Goal: Communication & Community: Answer question/provide support

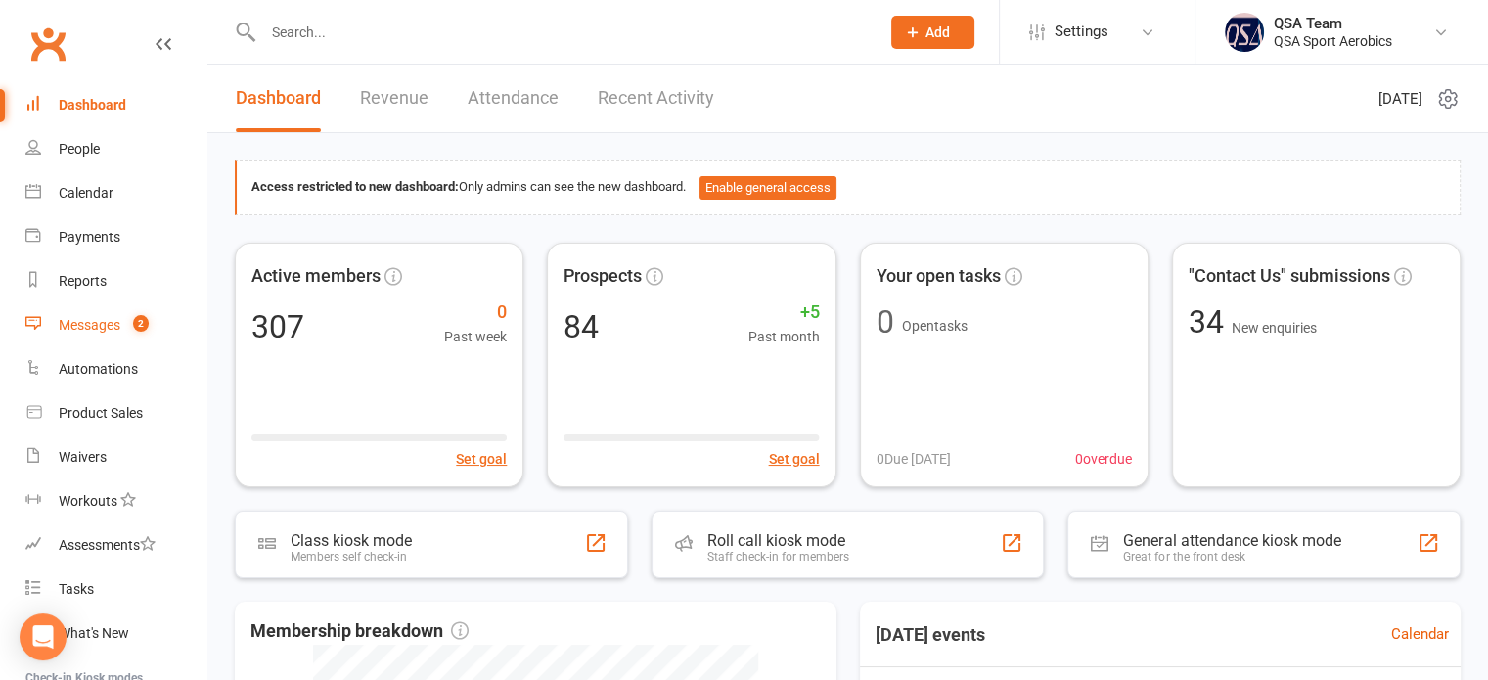
click at [115, 332] on div "Messages" at bounding box center [90, 325] width 62 height 16
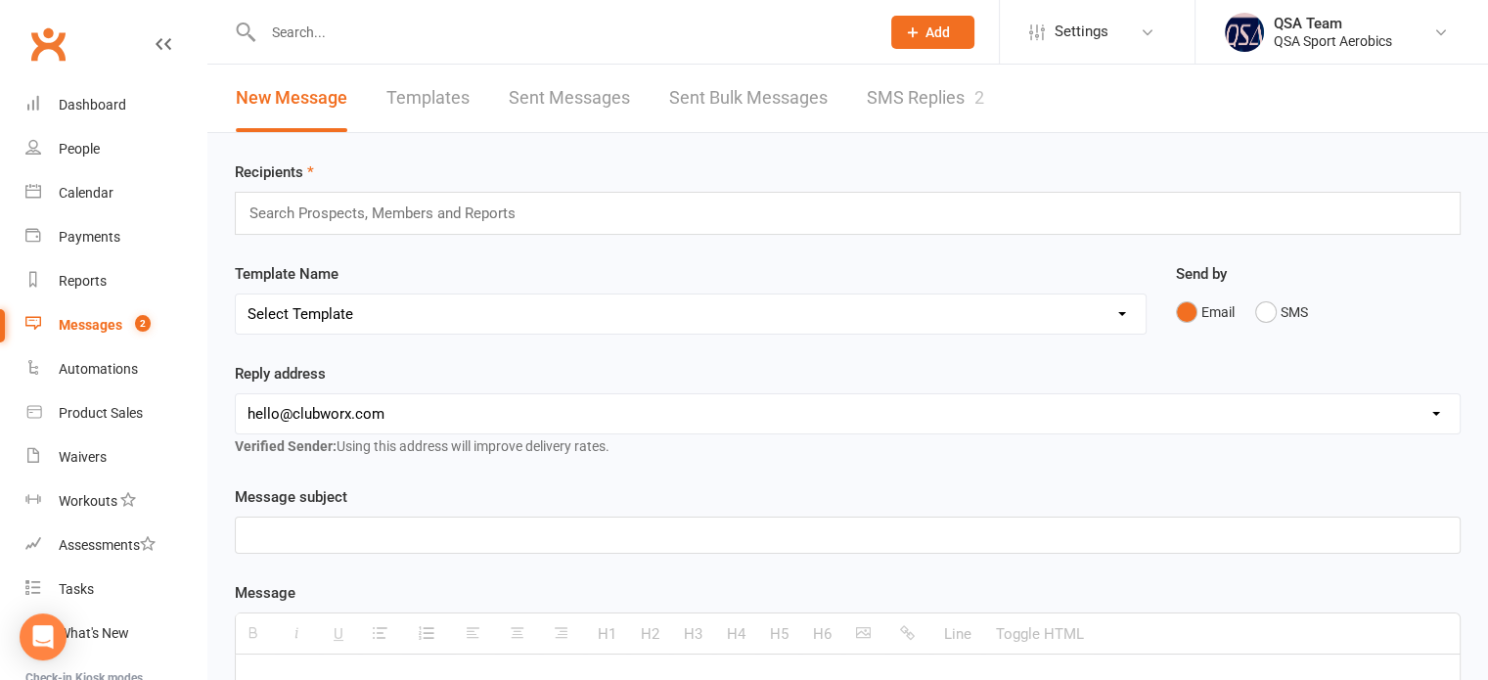
click at [940, 90] on link "SMS Replies 2" at bounding box center [925, 98] width 117 height 67
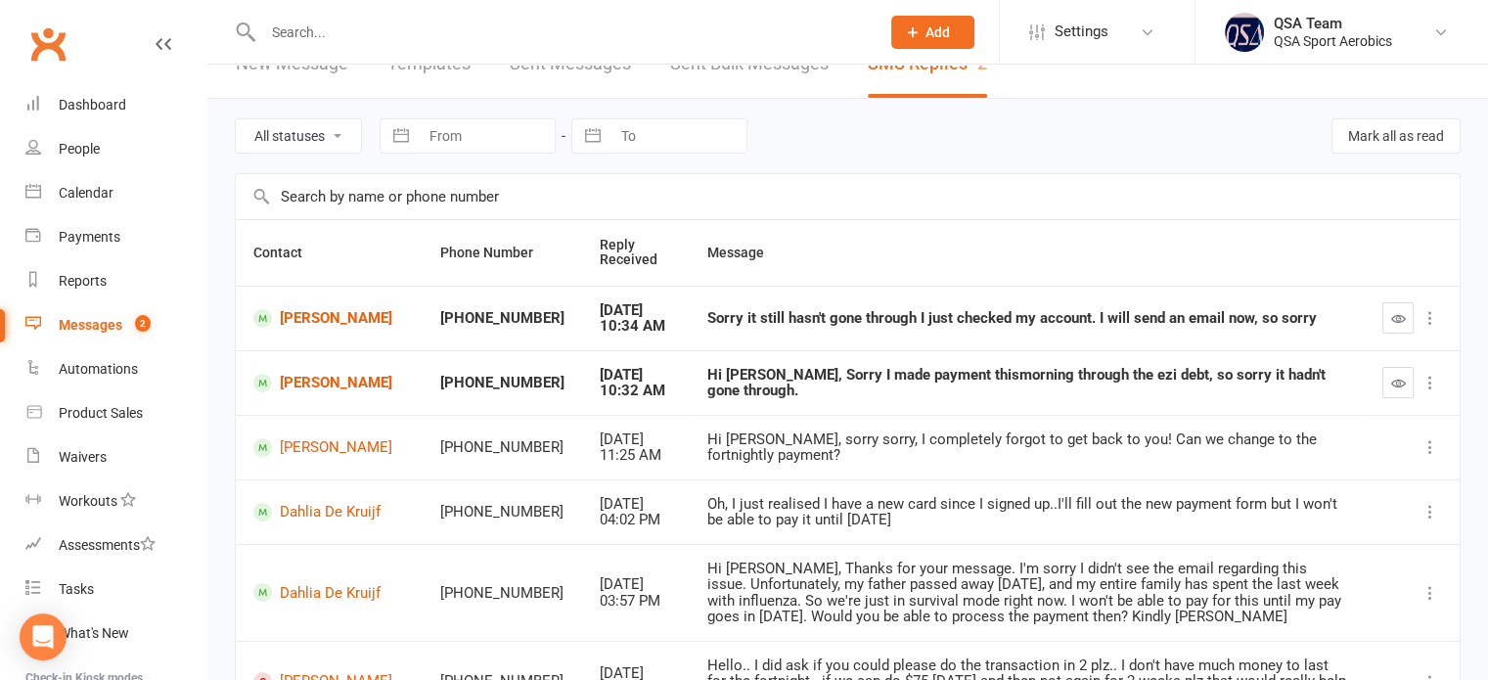
scroll to position [35, 0]
click at [779, 382] on div "Hi [PERSON_NAME], Sorry I made payment thismorning through the ezi debt, so sor…" at bounding box center [1027, 382] width 640 height 32
click at [1397, 385] on icon "button" at bounding box center [1398, 382] width 15 height 15
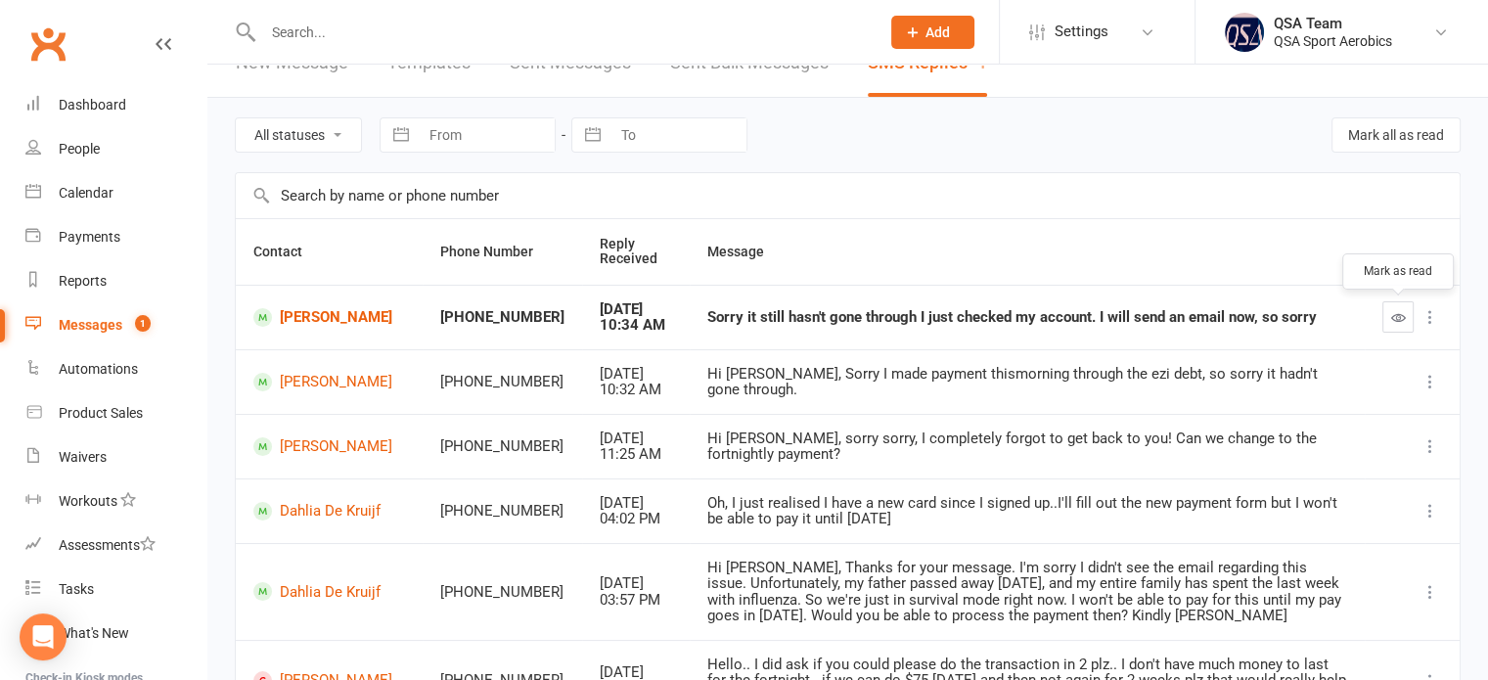
drag, startPoint x: 1398, startPoint y: 316, endPoint x: 835, endPoint y: 66, distance: 615.6
click at [1398, 316] on icon "button" at bounding box center [1398, 317] width 15 height 15
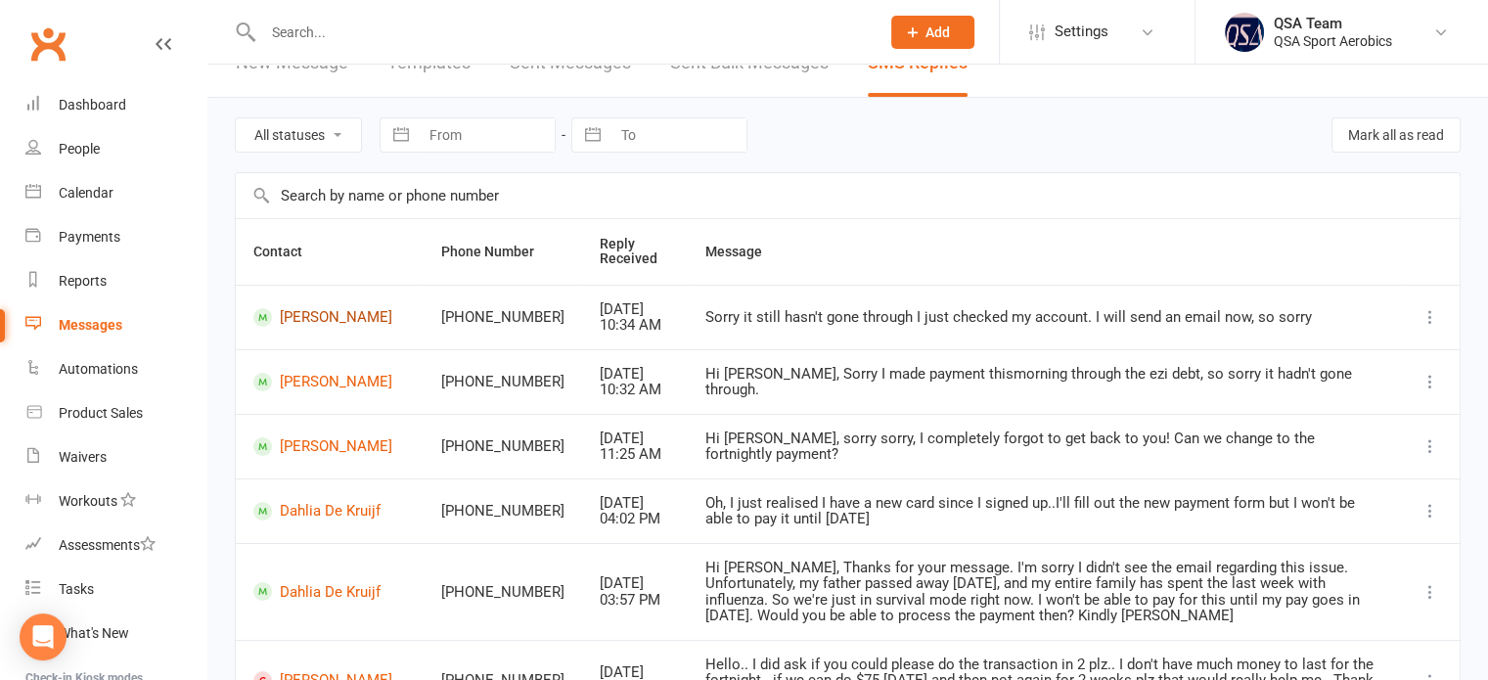
click at [315, 312] on link "[PERSON_NAME]" at bounding box center [329, 317] width 153 height 19
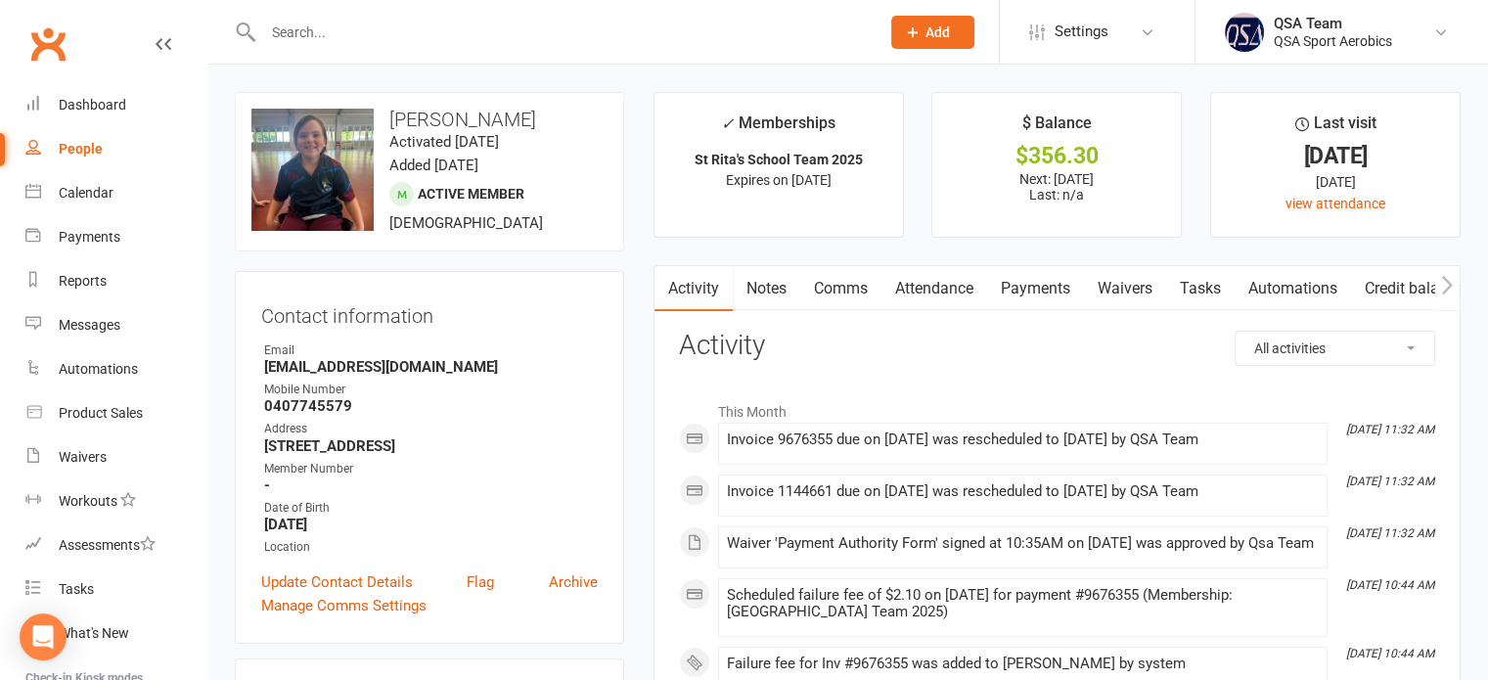
click at [1062, 290] on link "Payments" at bounding box center [1035, 288] width 97 height 45
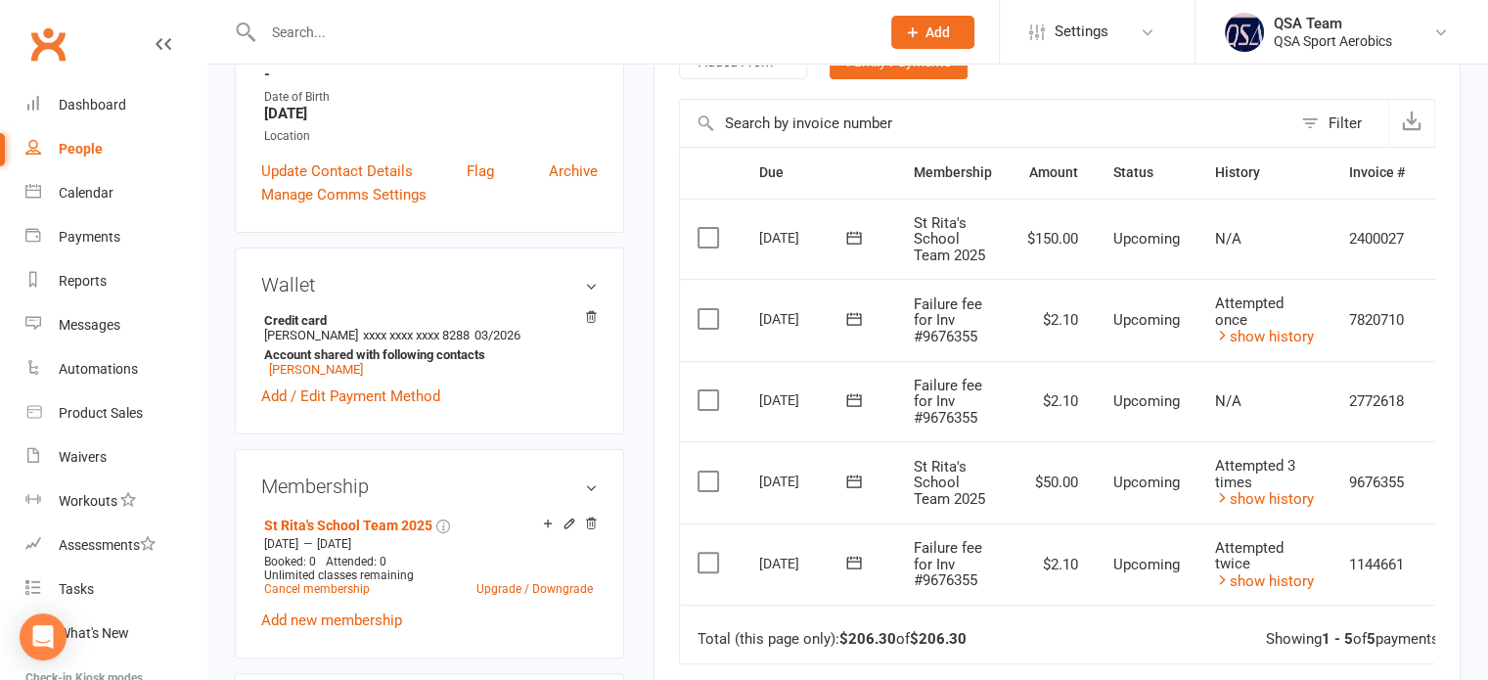
scroll to position [411, 0]
click at [846, 320] on icon at bounding box center [853, 318] width 15 height 13
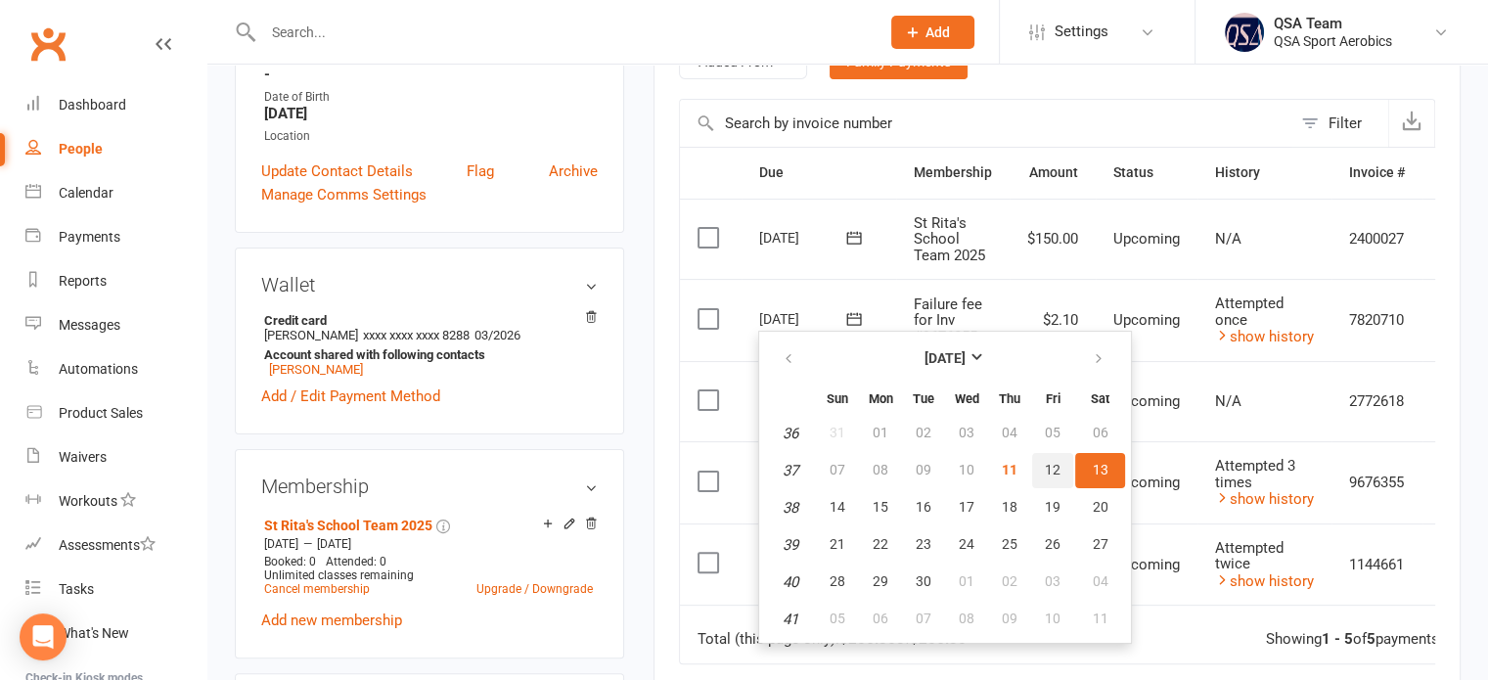
click at [1045, 475] on span "12" at bounding box center [1053, 470] width 16 height 16
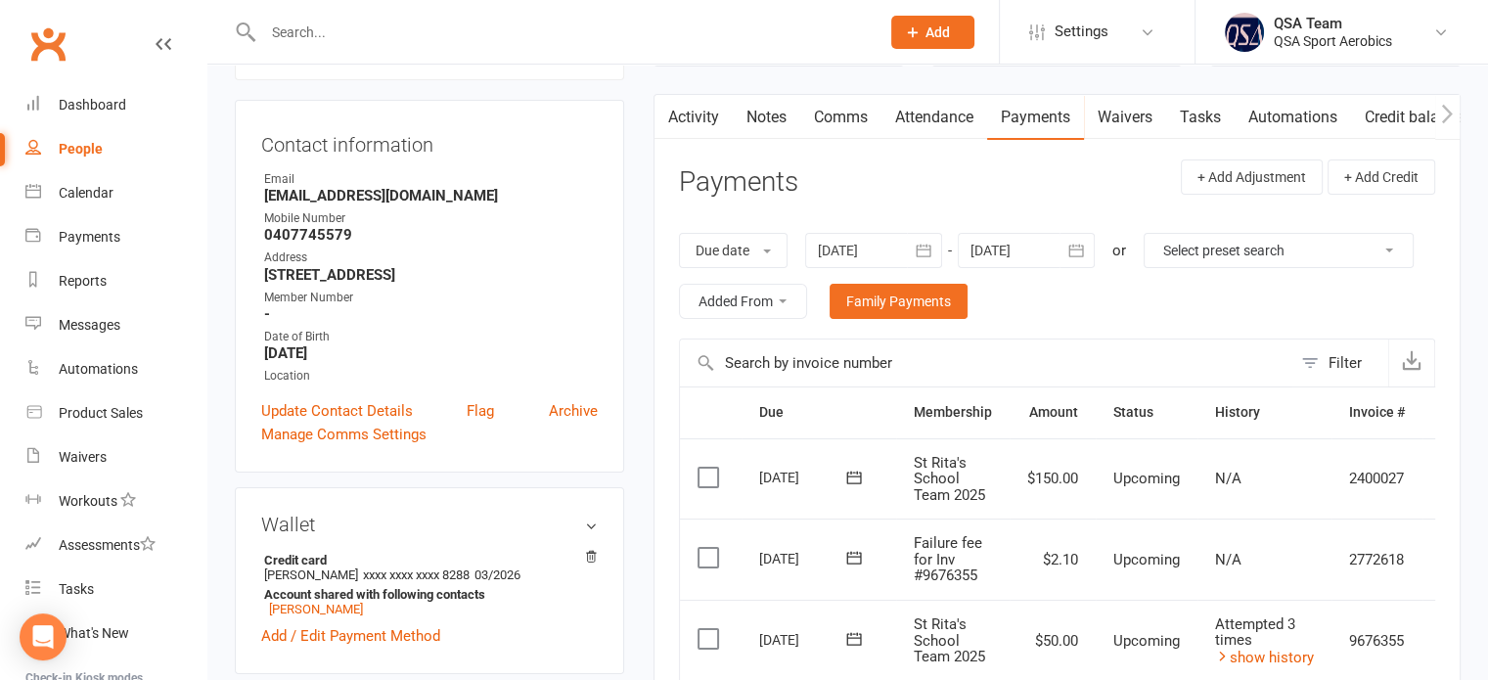
scroll to position [168, 0]
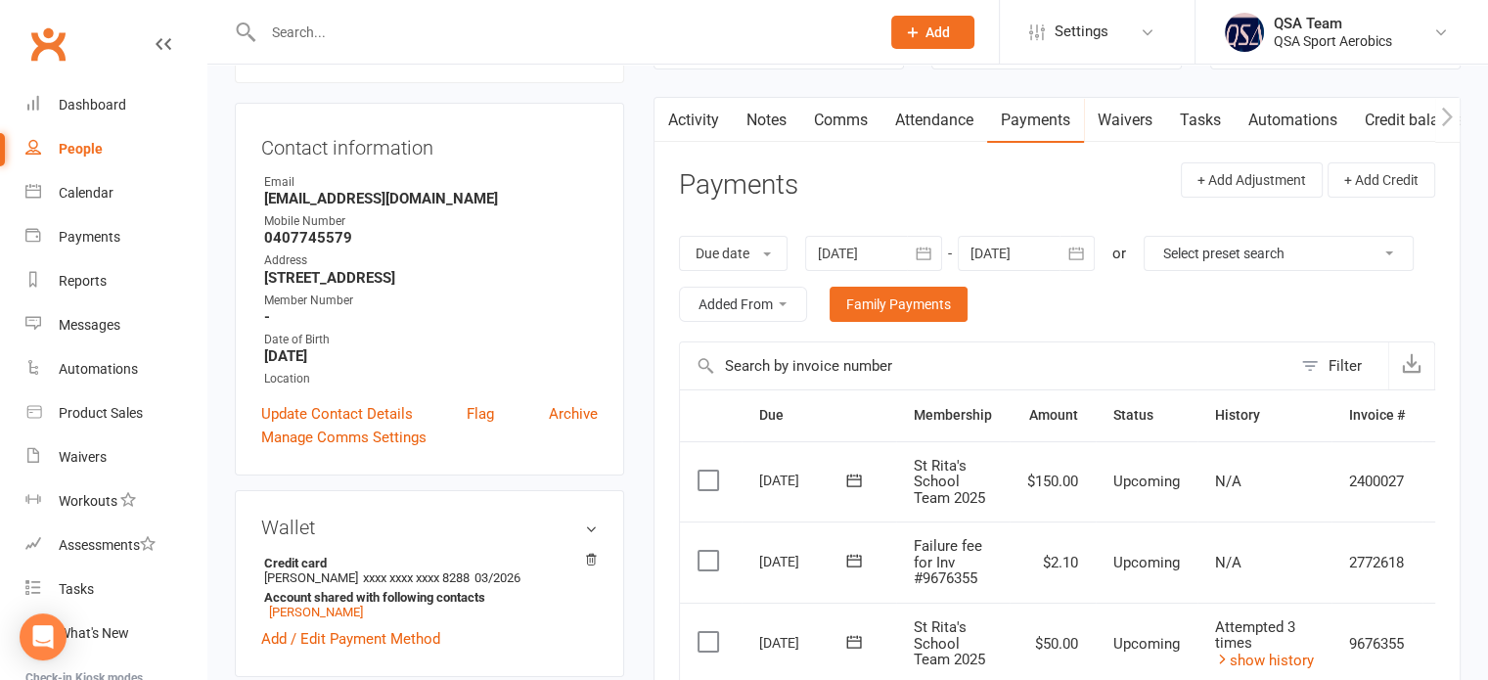
click at [835, 94] on main "✓ Memberships St Rita's School Team 2025 Expires on [DATE] $ Balance $356.30 Ne…" at bounding box center [1057, 566] width 836 height 1285
click at [834, 107] on link "Comms" at bounding box center [840, 120] width 81 height 45
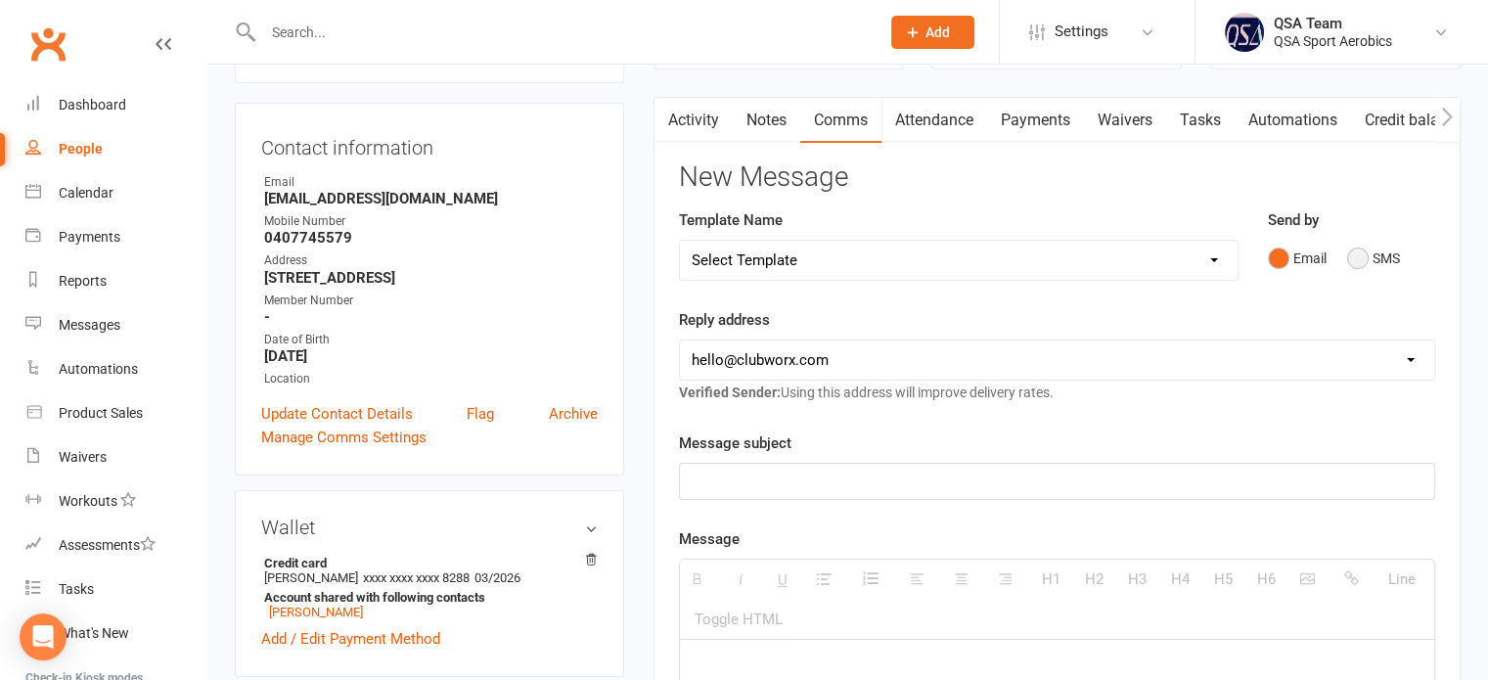
click at [1361, 258] on button "SMS" at bounding box center [1373, 258] width 53 height 37
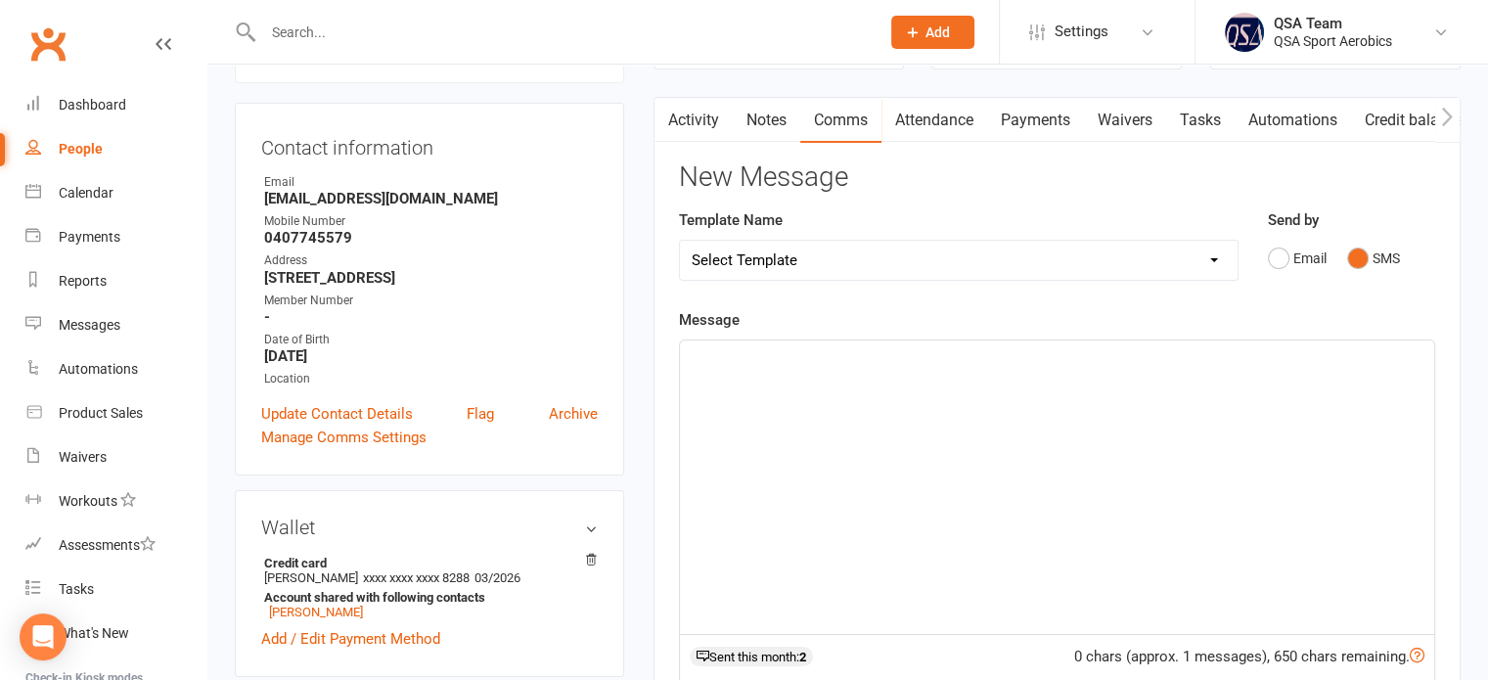
click at [768, 387] on div at bounding box center [1057, 486] width 754 height 293
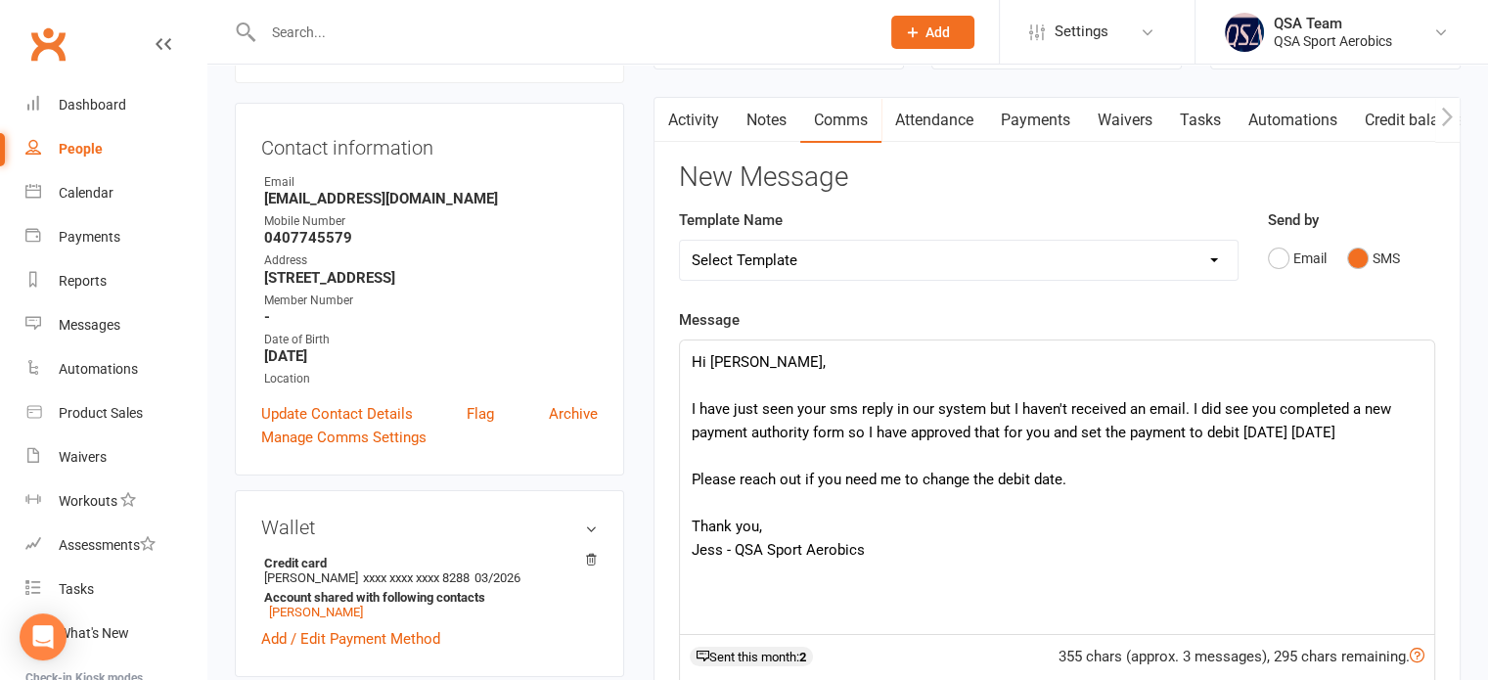
click at [854, 404] on p "I have just seen your sms reply in our system but I haven't received an email. …" at bounding box center [1056, 420] width 731 height 47
click at [1183, 429] on p "I have just seen your SMS reply in our system but I haven't received an email. …" at bounding box center [1056, 420] width 731 height 47
click at [1412, 425] on p "I have just seen your SMS reply in our system but I haven't received an email. …" at bounding box center [1056, 420] width 731 height 47
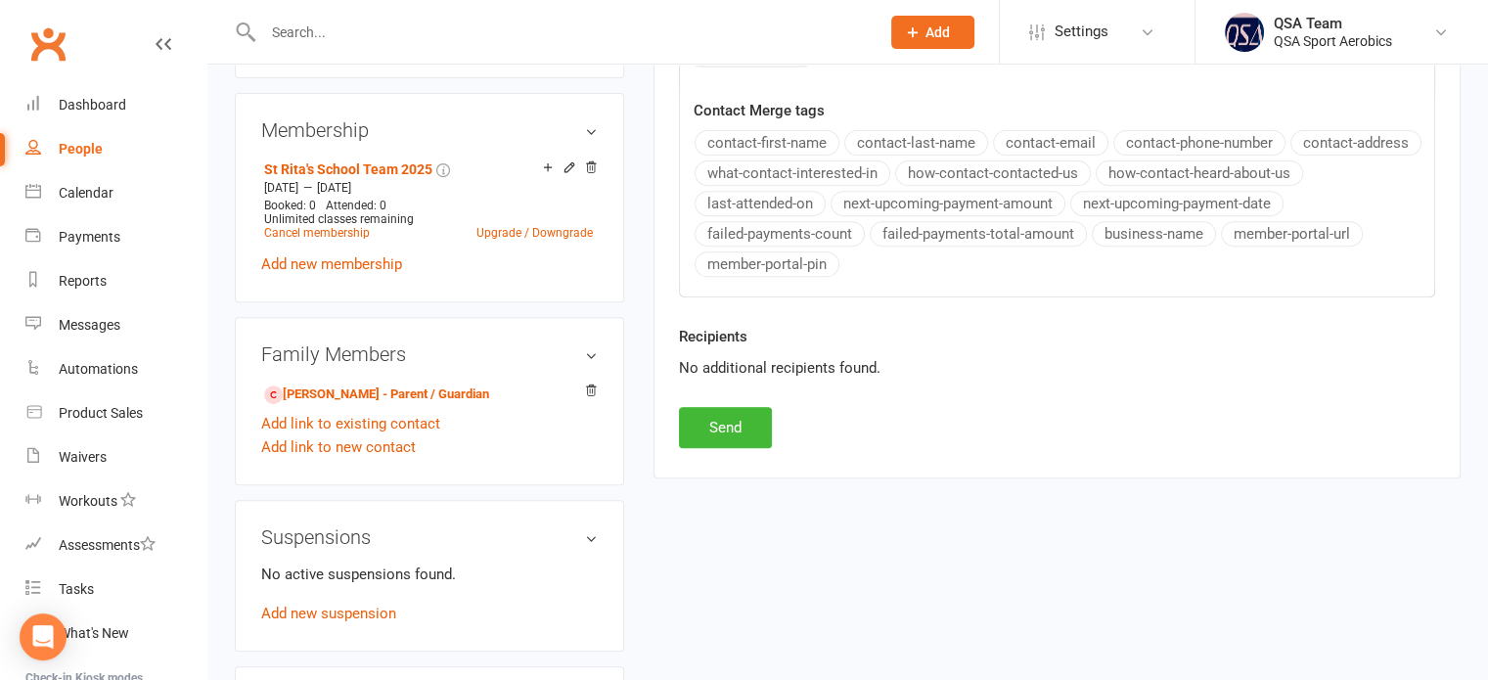
scroll to position [683, 0]
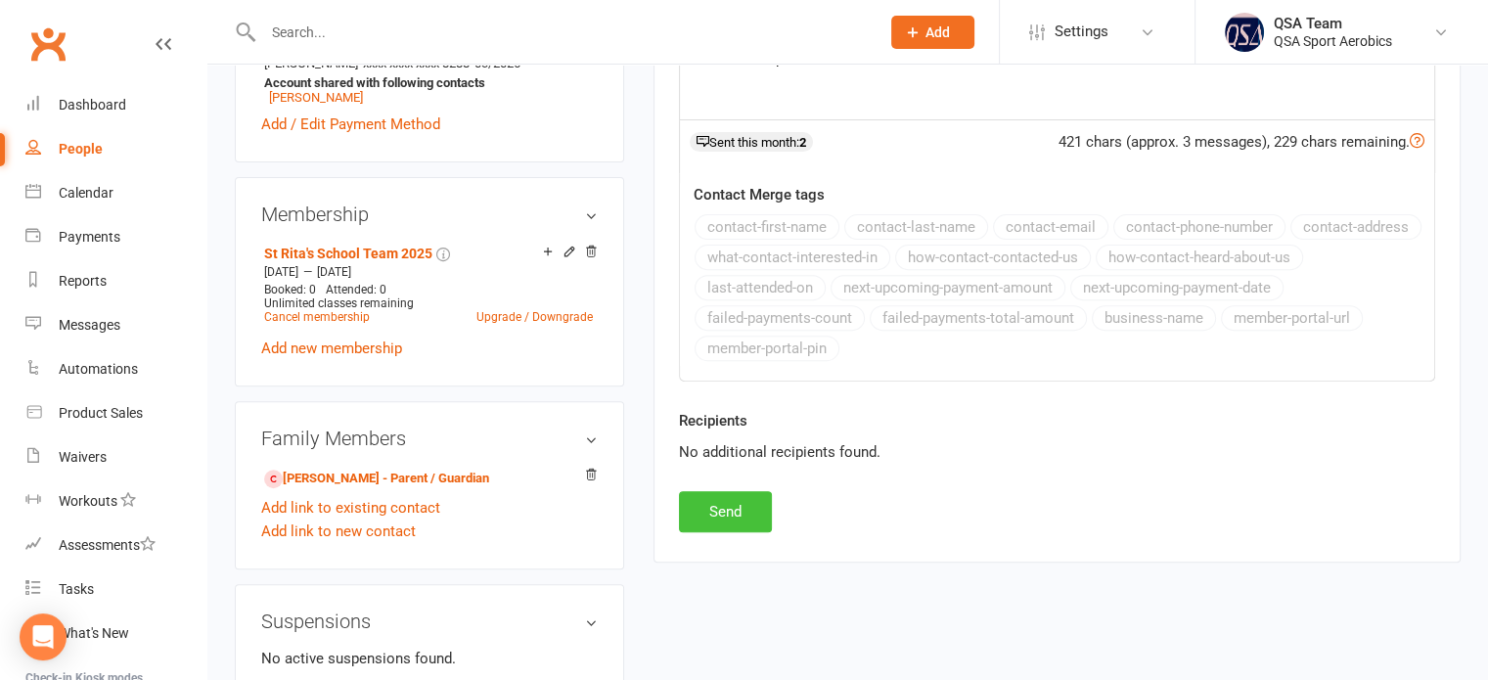
click at [720, 515] on button "Send" at bounding box center [725, 511] width 93 height 41
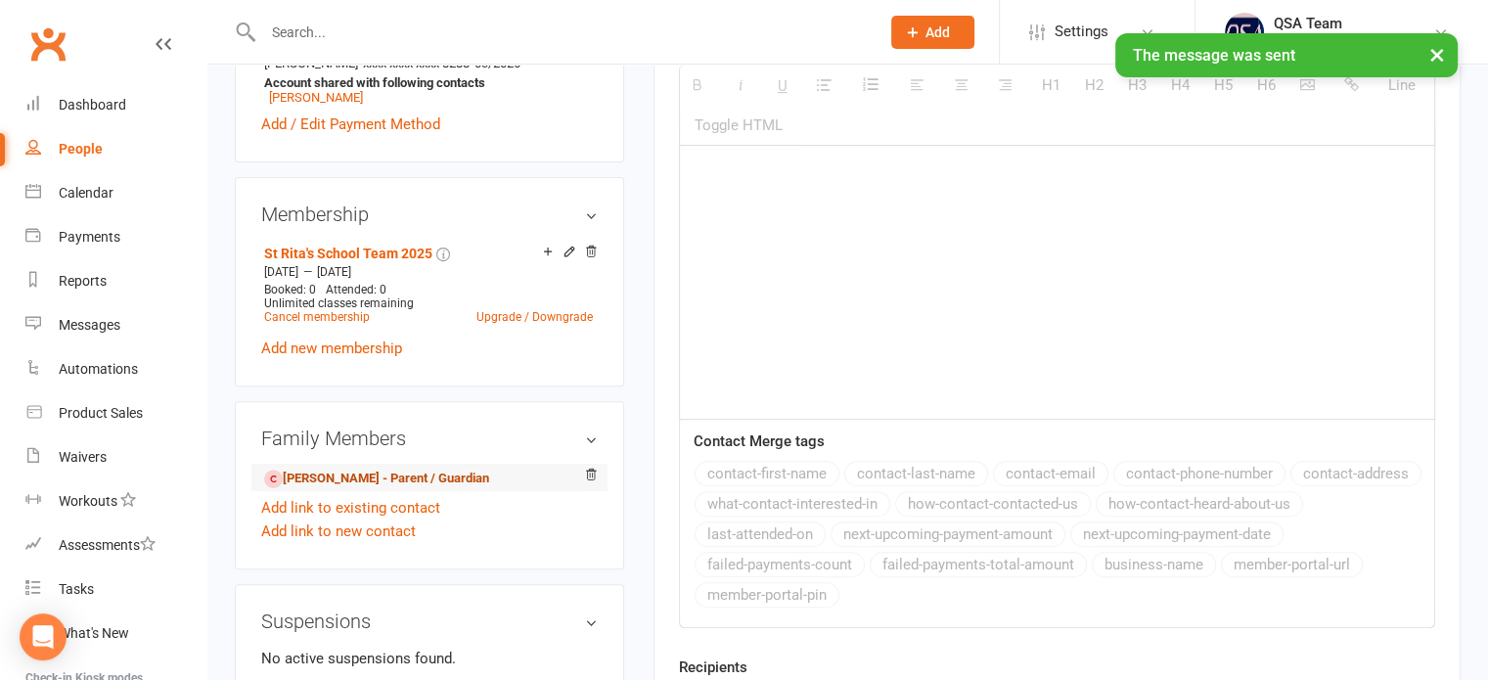
click at [297, 473] on link "[PERSON_NAME] - Parent / Guardian" at bounding box center [376, 478] width 225 height 21
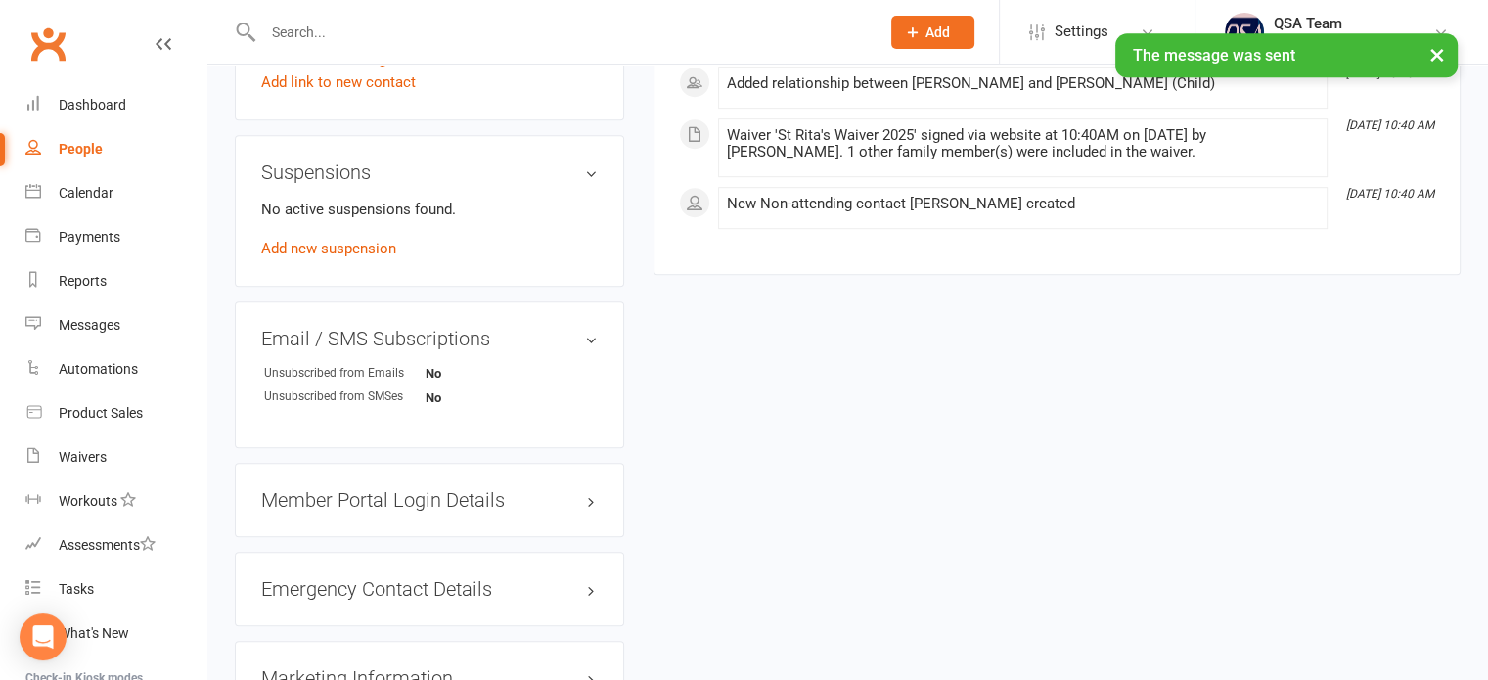
scroll to position [1332, 0]
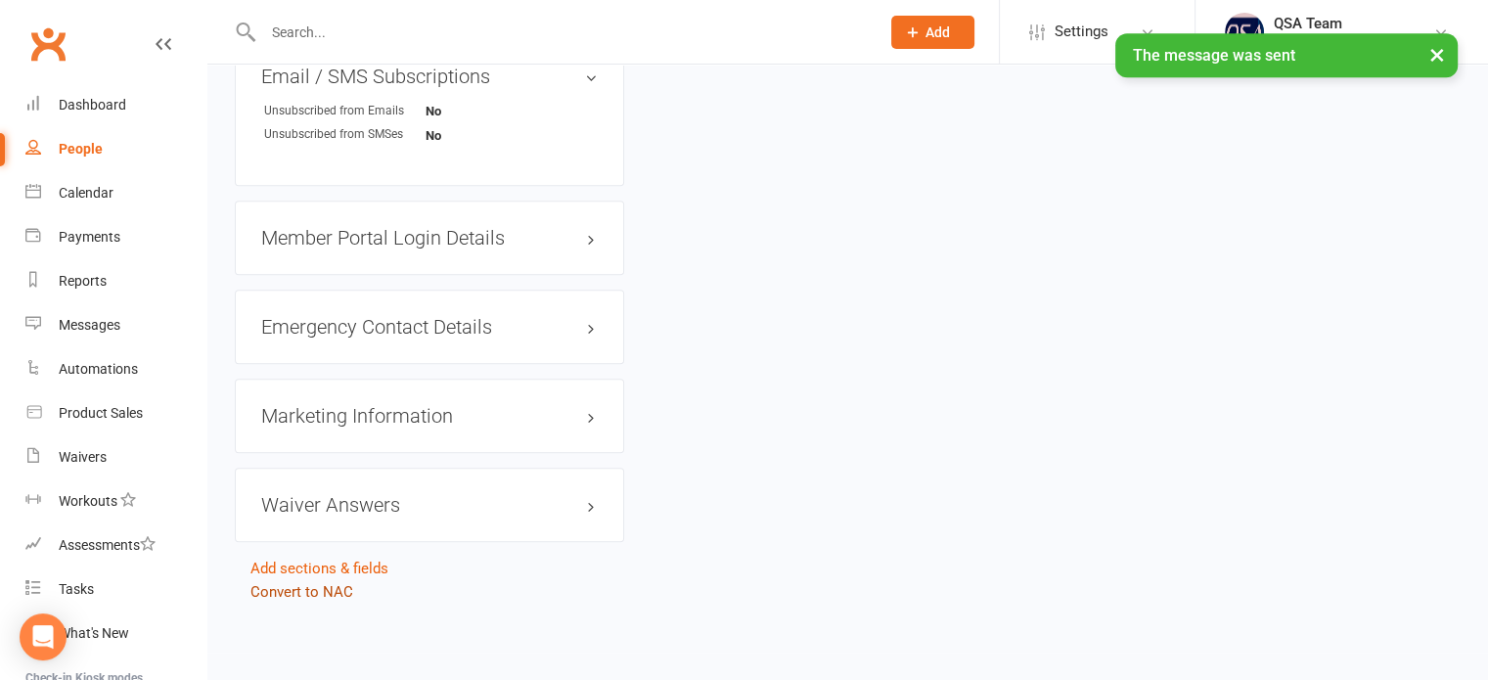
click at [278, 586] on link "Convert to NAC" at bounding box center [301, 592] width 103 height 18
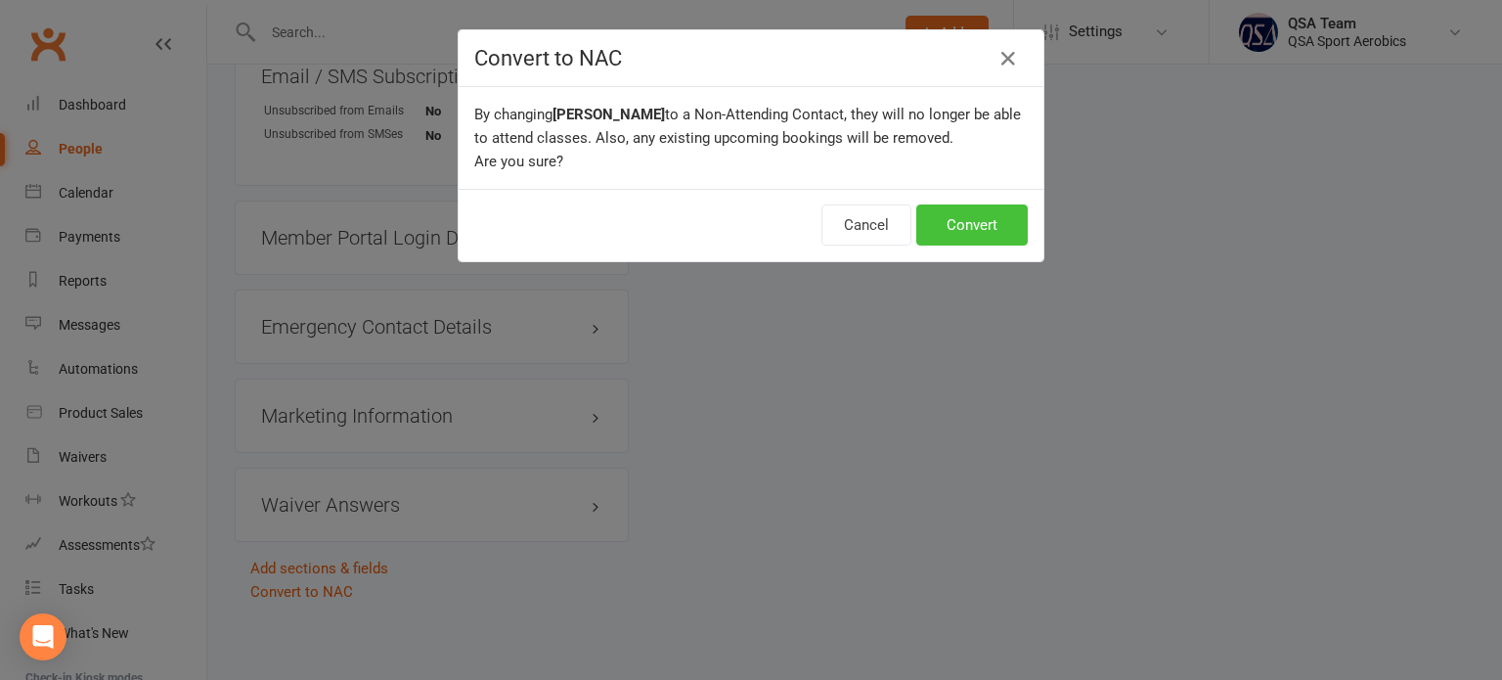
click at [965, 215] on button "Convert" at bounding box center [971, 224] width 111 height 41
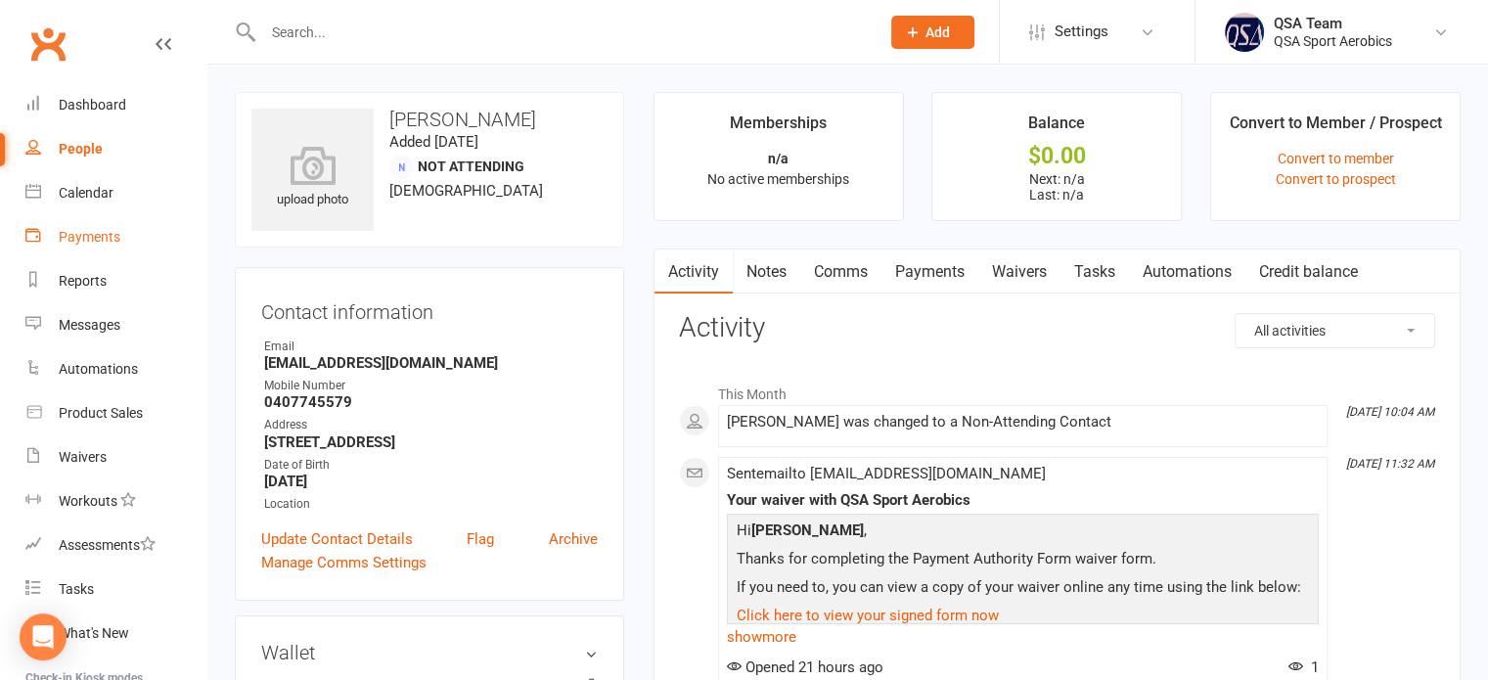
click at [99, 245] on div "Payments" at bounding box center [90, 237] width 62 height 16
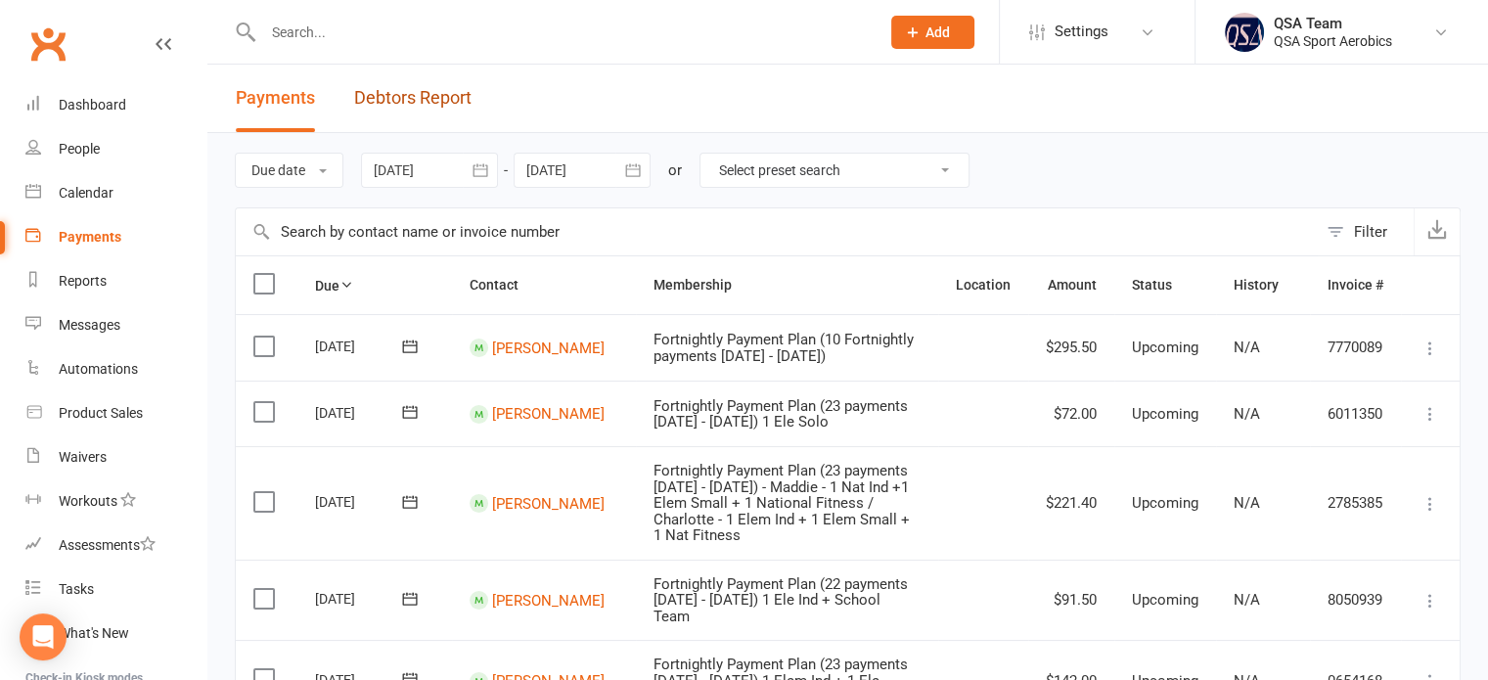
click at [421, 104] on link "Debtors Report" at bounding box center [412, 98] width 117 height 67
